Goal: Task Accomplishment & Management: Use online tool/utility

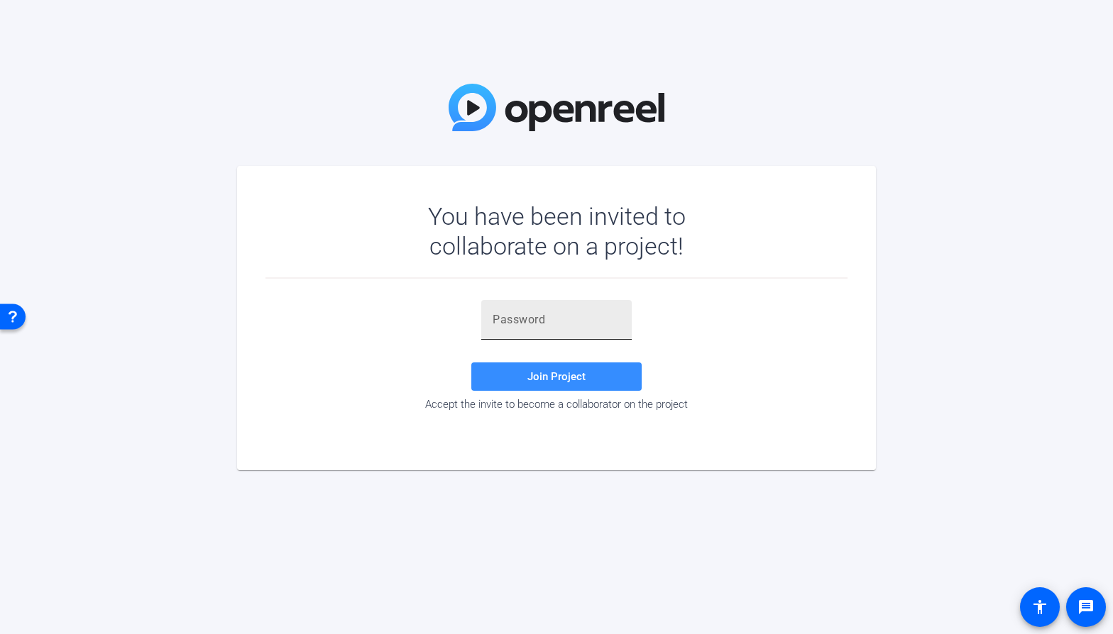
click at [582, 301] on div at bounding box center [557, 320] width 128 height 40
paste input "6Ik4z&"
type input "6Ik4z&"
click at [572, 386] on span at bounding box center [556, 377] width 170 height 34
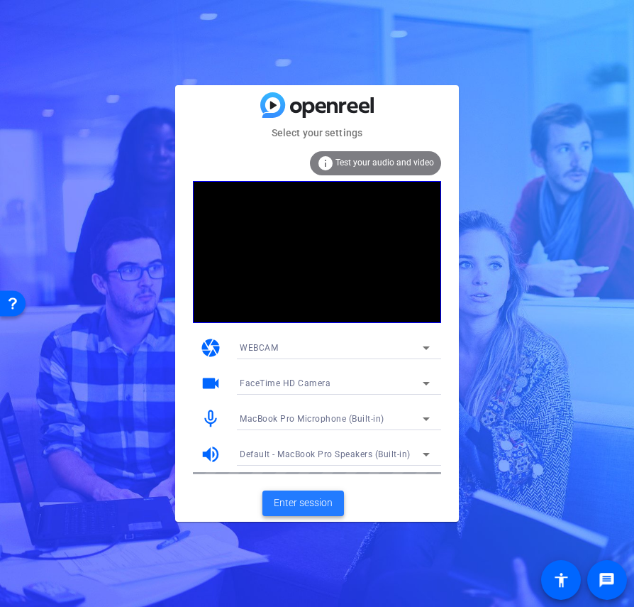
click at [317, 503] on span "Enter session" at bounding box center [303, 502] width 59 height 15
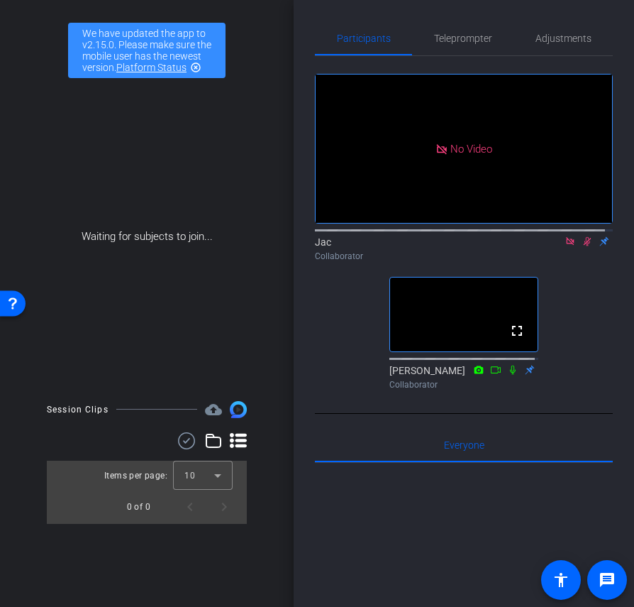
click at [584, 246] on icon at bounding box center [588, 241] width 8 height 9
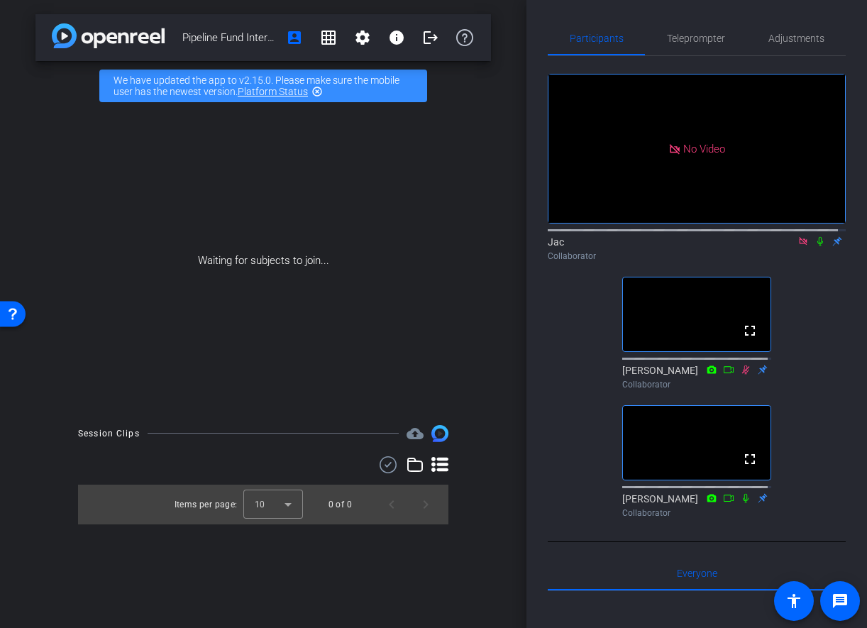
click at [319, 92] on mat-icon "highlight_off" at bounding box center [317, 91] width 11 height 11
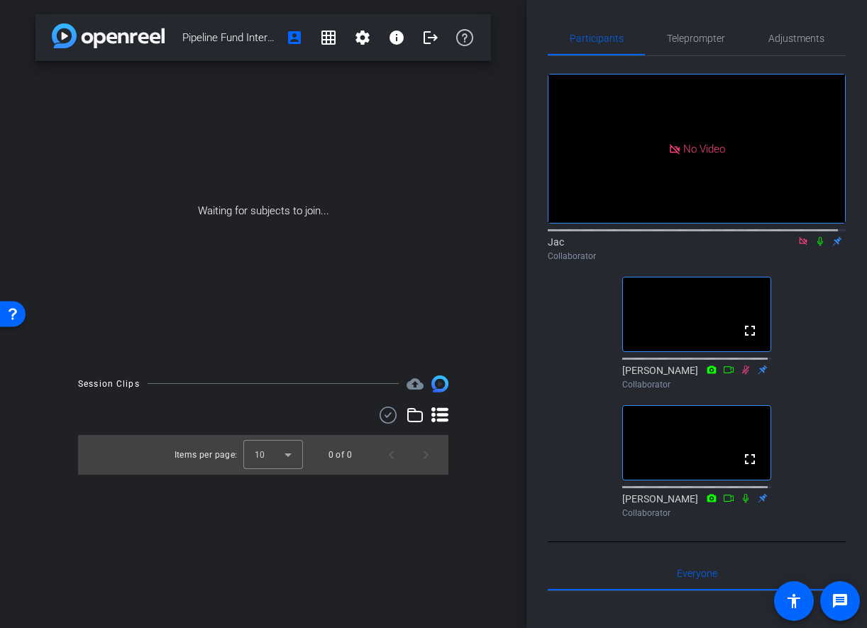
click at [818, 246] on icon at bounding box center [821, 241] width 6 height 9
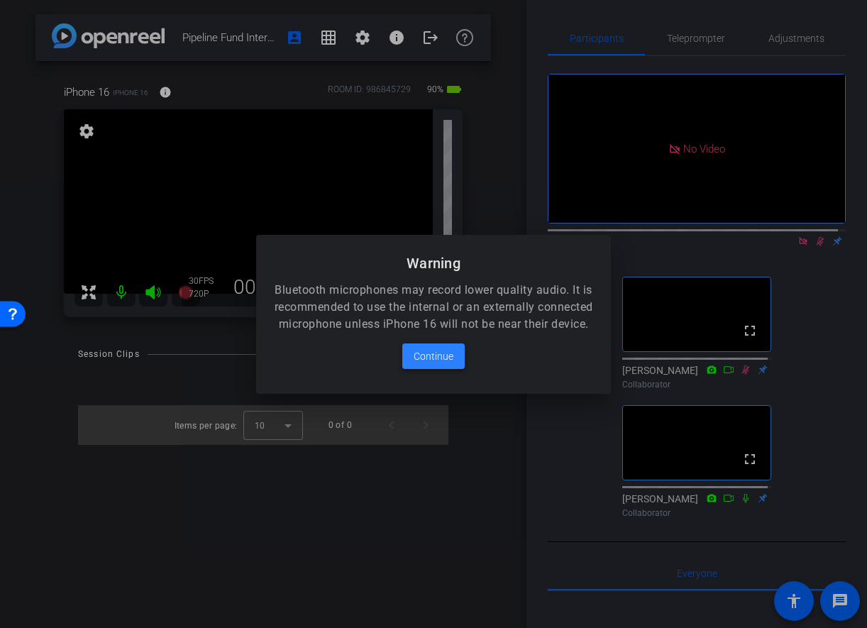
click at [441, 363] on span "Continue" at bounding box center [434, 356] width 40 height 17
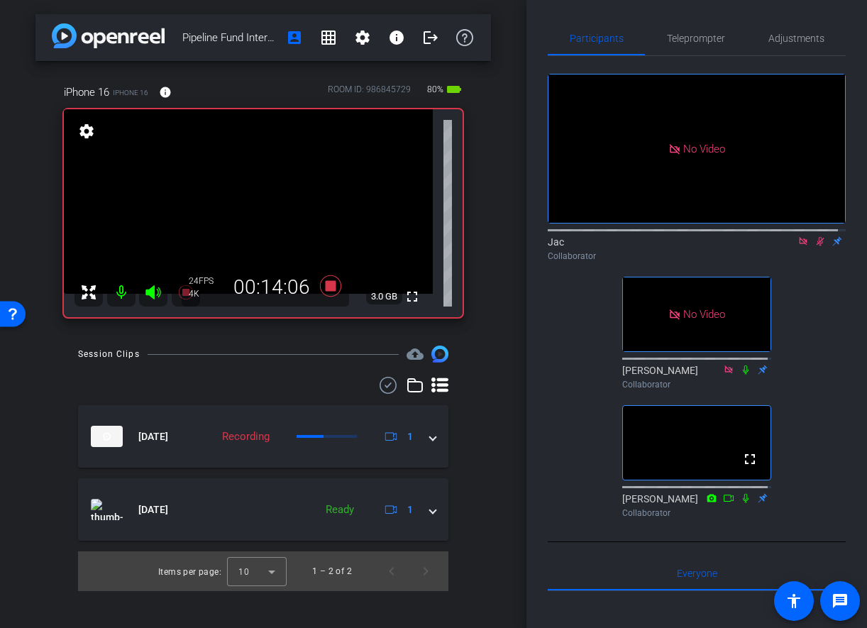
click at [817, 246] on icon at bounding box center [821, 241] width 8 height 9
click at [815, 246] on icon at bounding box center [820, 241] width 11 height 10
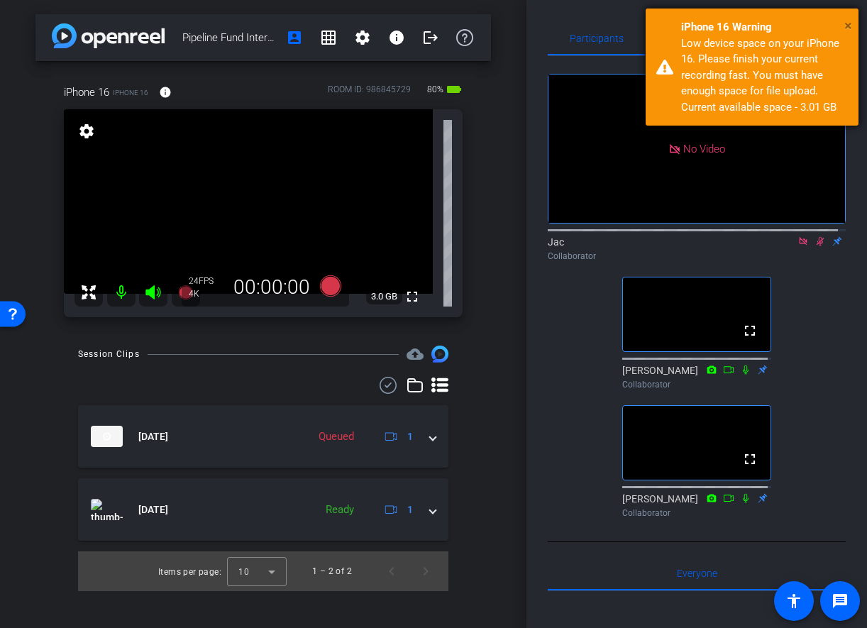
click at [847, 26] on span "×" at bounding box center [848, 25] width 8 height 17
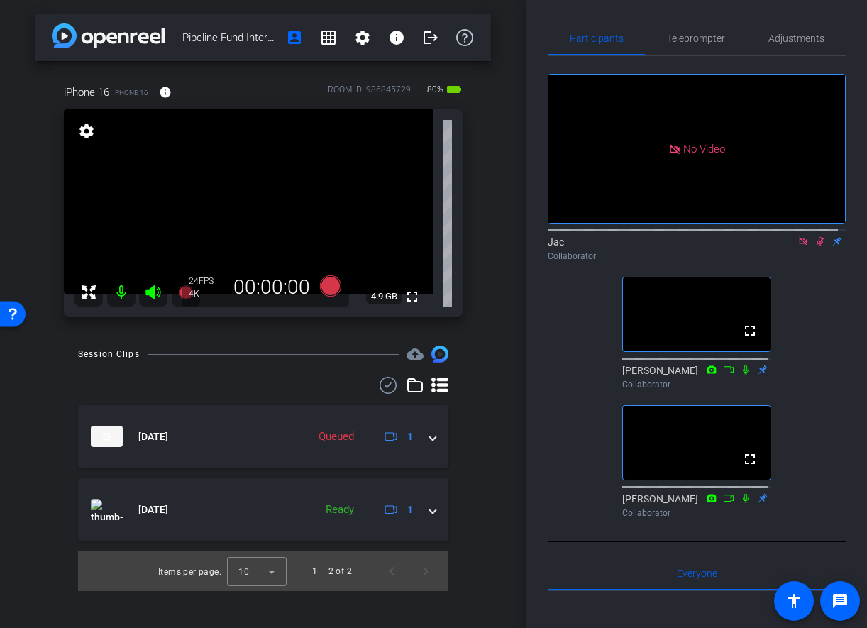
click at [798, 246] on icon at bounding box center [803, 241] width 11 height 10
